Goal: Information Seeking & Learning: Learn about a topic

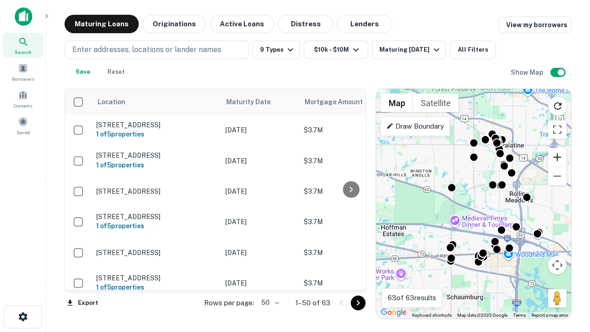
click at [557, 157] on button "Zoom in" at bounding box center [557, 157] width 18 height 18
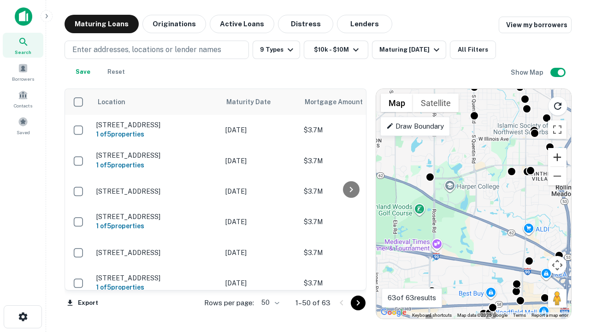
click at [557, 157] on button "Zoom in" at bounding box center [557, 157] width 18 height 18
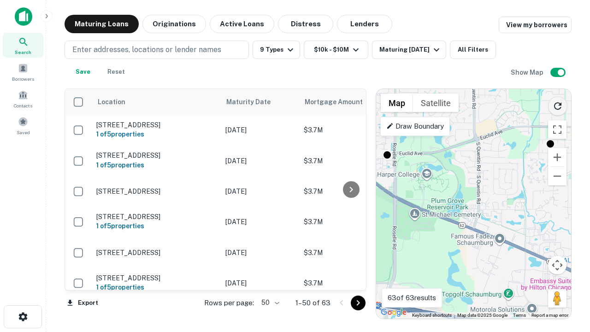
click at [558, 104] on icon "Reload search area" at bounding box center [557, 106] width 11 height 11
